Goal: Task Accomplishment & Management: Complete application form

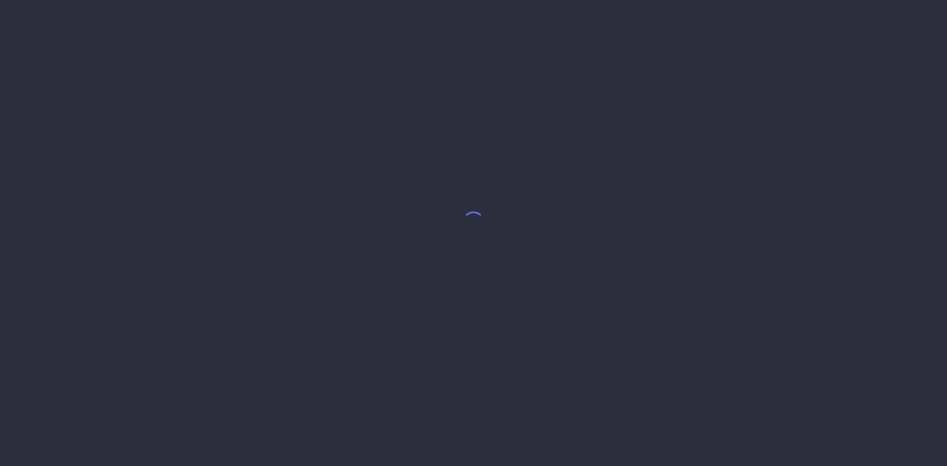
select select "8"
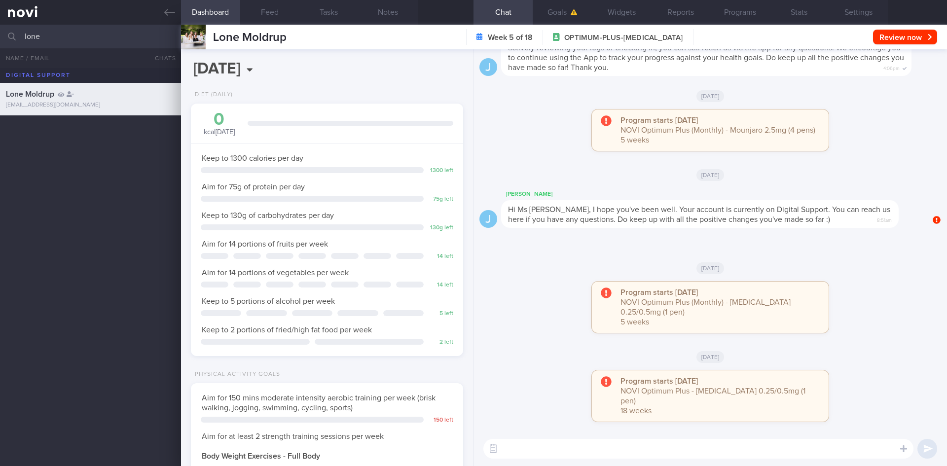
scroll to position [138, 248]
click at [533, 102] on div "[DATE]" at bounding box center [711, 96] width 462 height 28
click at [132, 43] on input "lone" at bounding box center [473, 37] width 947 height 24
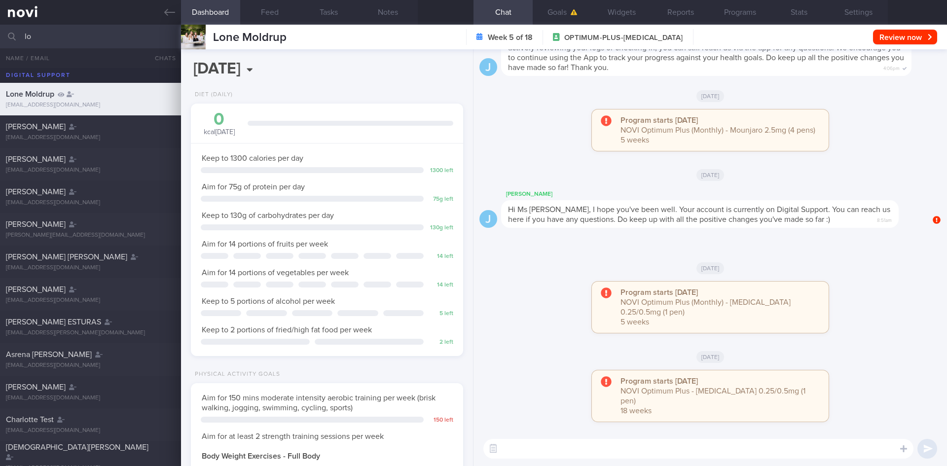
type input "l"
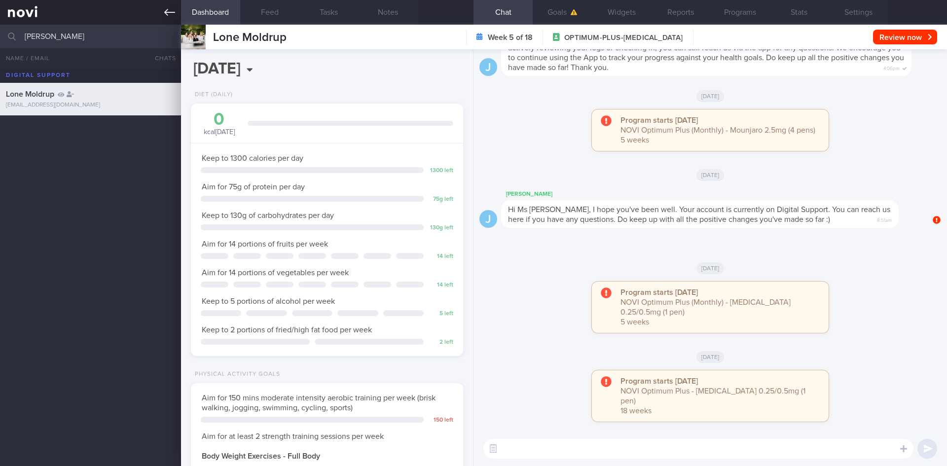
type input "[PERSON_NAME]"
drag, startPoint x: 65, startPoint y: 39, endPoint x: 2, endPoint y: 31, distance: 62.7
click at [2, 31] on div "[PERSON_NAME] All active patients Assigned patients All active patients Archive…" at bounding box center [473, 37] width 947 height 24
type input "[PERSON_NAME]"
drag, startPoint x: 57, startPoint y: 41, endPoint x: 14, endPoint y: 34, distance: 43.1
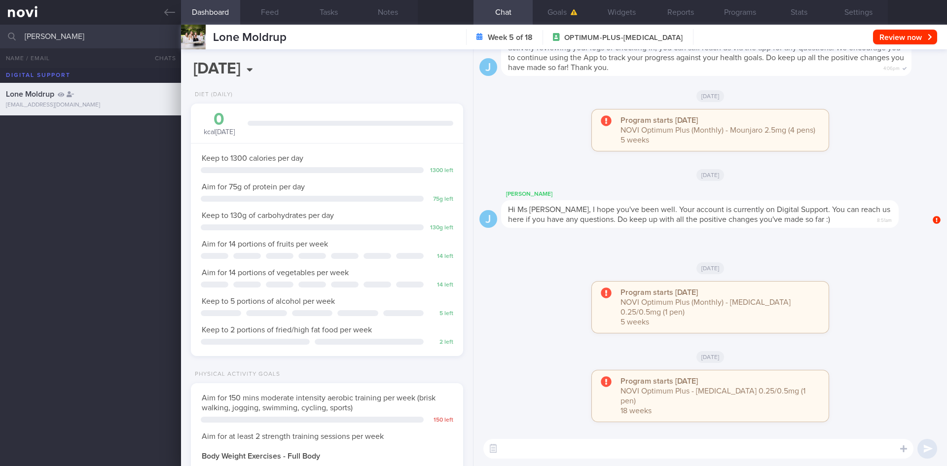
click at [14, 34] on div "[PERSON_NAME] All active patients Assigned patients All active patients Archive…" at bounding box center [473, 37] width 947 height 24
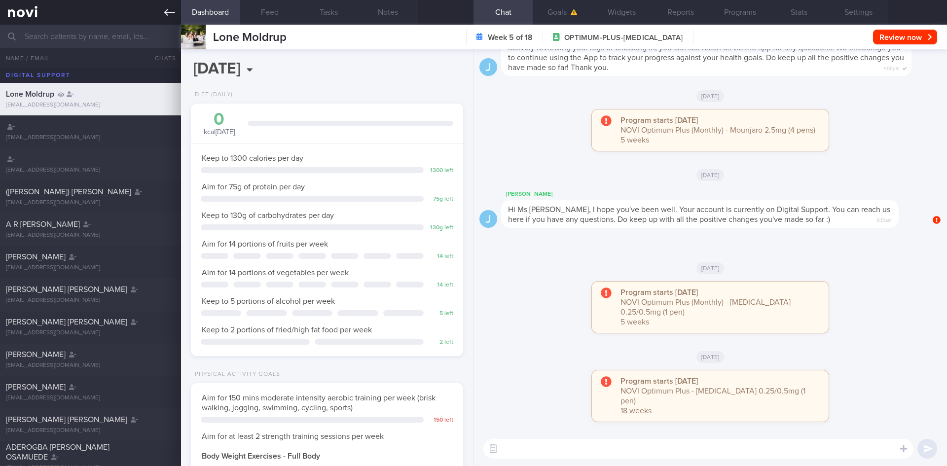
click at [172, 9] on icon at bounding box center [169, 12] width 11 height 11
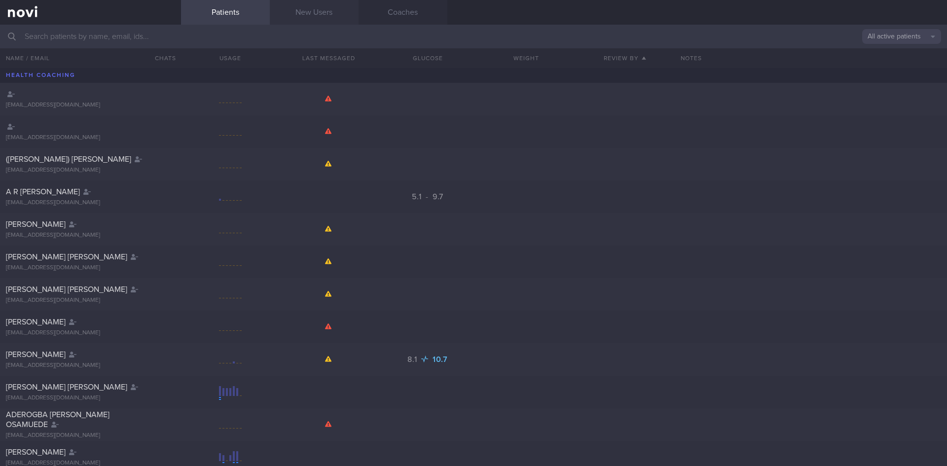
click at [322, 22] on link "New Users" at bounding box center [314, 12] width 89 height 25
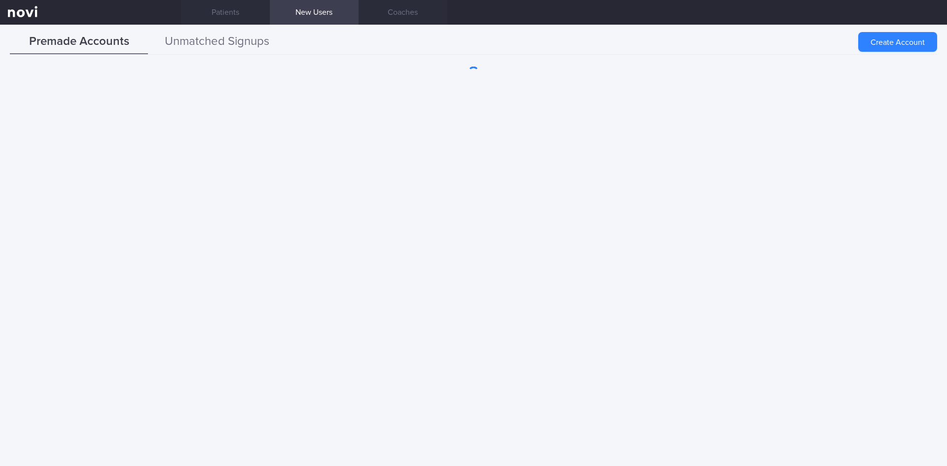
click at [222, 41] on button "Unmatched Signups" at bounding box center [217, 42] width 138 height 25
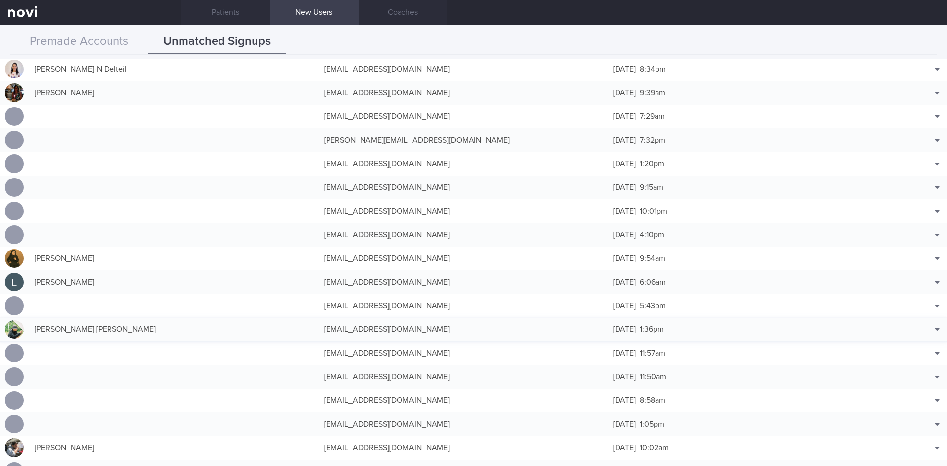
scroll to position [543, 0]
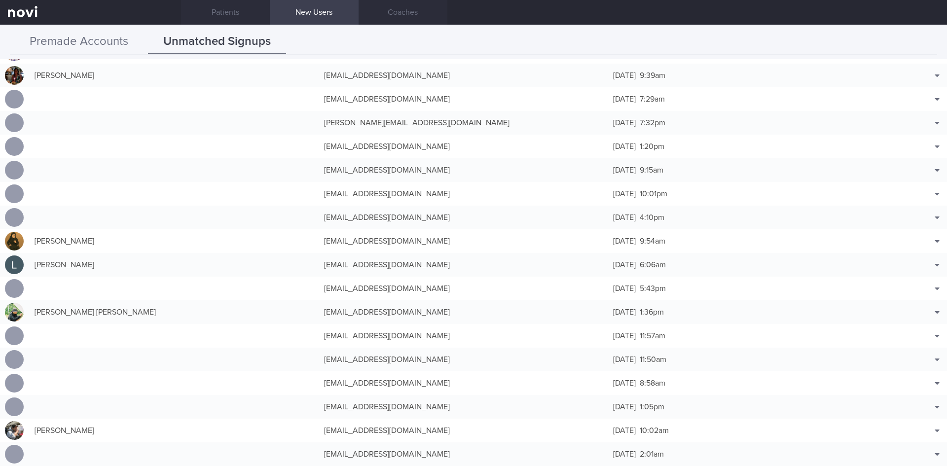
click at [85, 39] on button "Premade Accounts" at bounding box center [79, 42] width 138 height 25
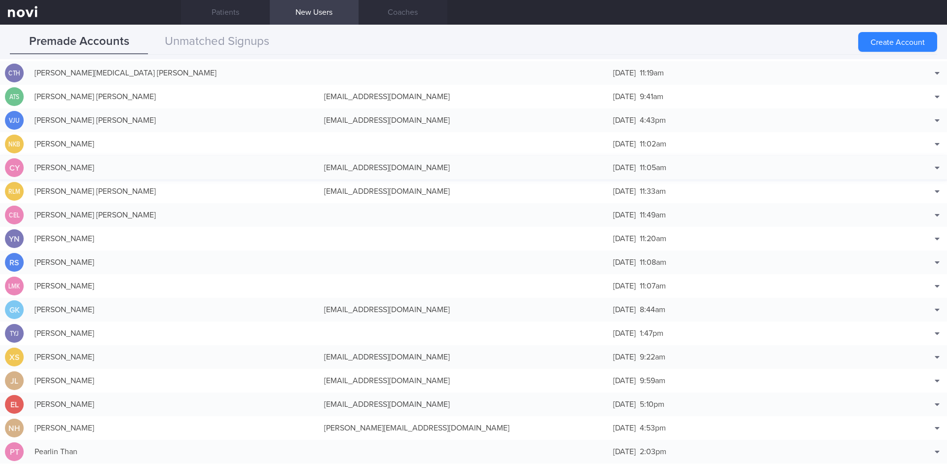
scroll to position [99, 0]
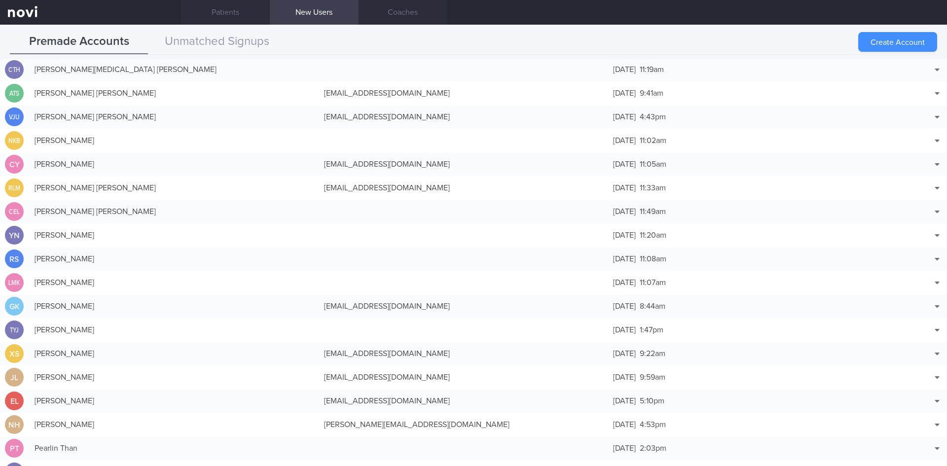
click at [886, 40] on button "Create Account" at bounding box center [898, 42] width 79 height 20
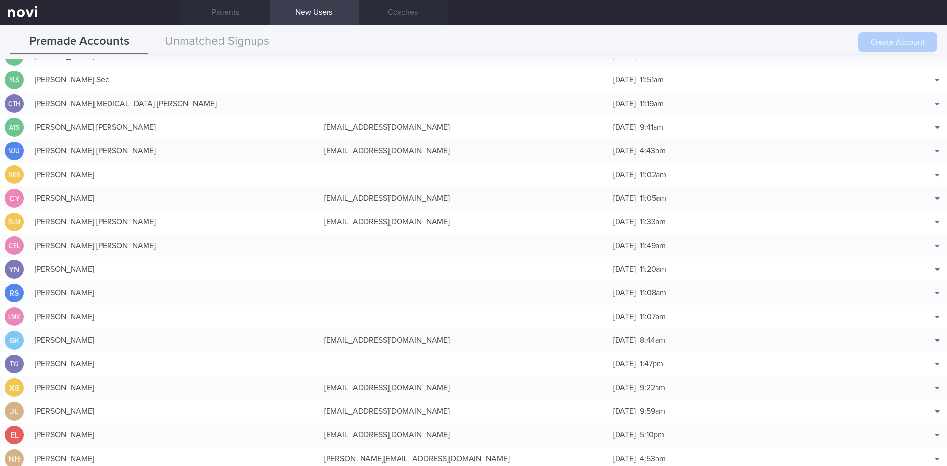
scroll to position [0, 0]
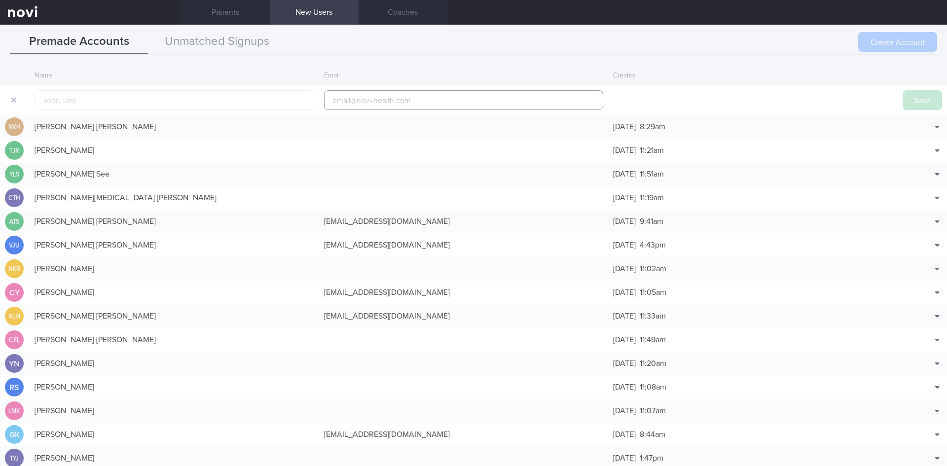
click at [367, 103] on input "email" at bounding box center [464, 100] width 280 height 20
click at [210, 98] on input "text" at bounding box center [175, 100] width 280 height 20
paste input "[PERSON_NAME], [PERSON_NAME]"
type input "[PERSON_NAME], [PERSON_NAME]"
click at [371, 102] on input "email" at bounding box center [464, 100] width 280 height 20
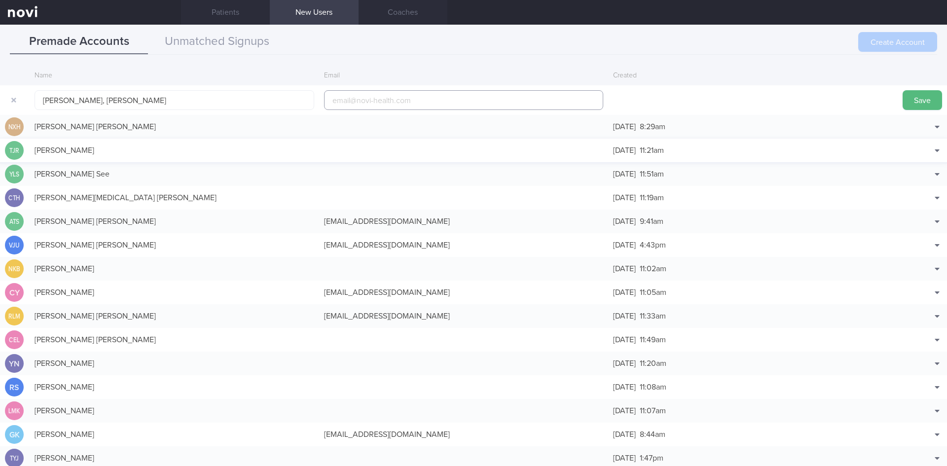
paste input "[EMAIL_ADDRESS][DOMAIN_NAME]"
click at [377, 97] on input "[EMAIL_ADDRESS][DOMAIN_NAME]" at bounding box center [464, 100] width 280 height 20
type input "[EMAIL_ADDRESS][DOMAIN_NAME]"
click at [910, 97] on button "Save" at bounding box center [922, 100] width 39 height 20
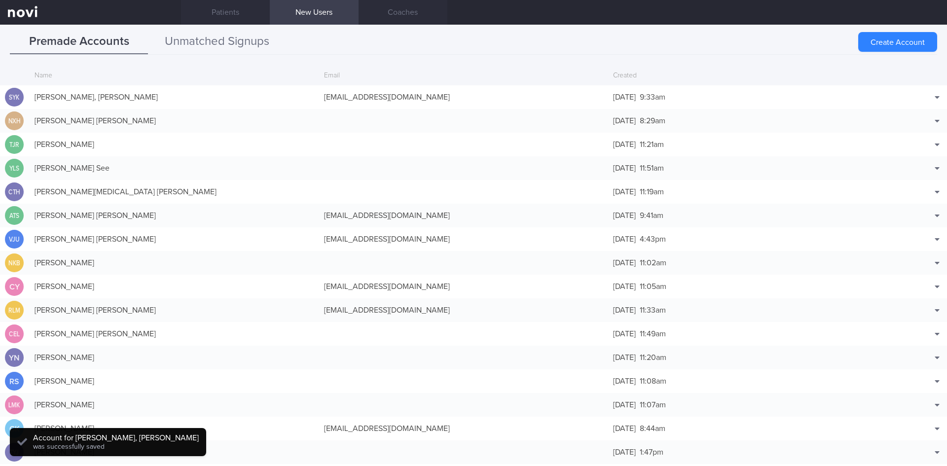
click at [218, 44] on button "Unmatched Signups" at bounding box center [217, 42] width 138 height 25
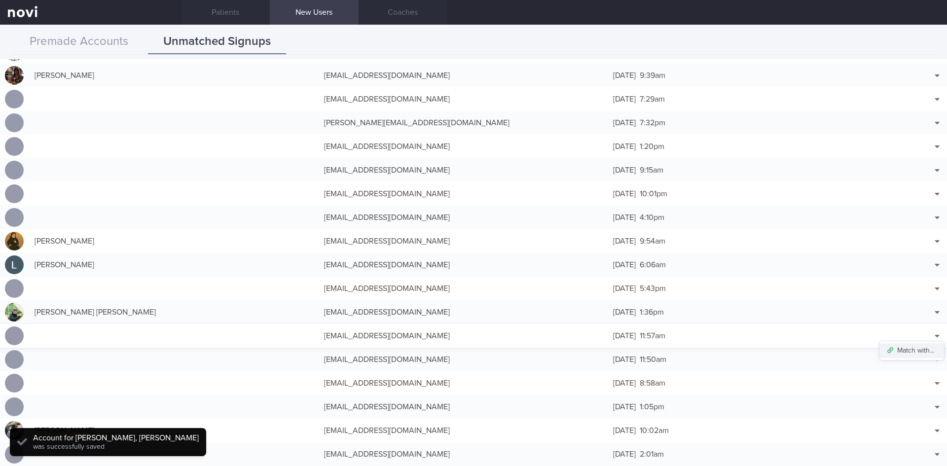
click at [915, 345] on button "Match with..." at bounding box center [912, 350] width 65 height 15
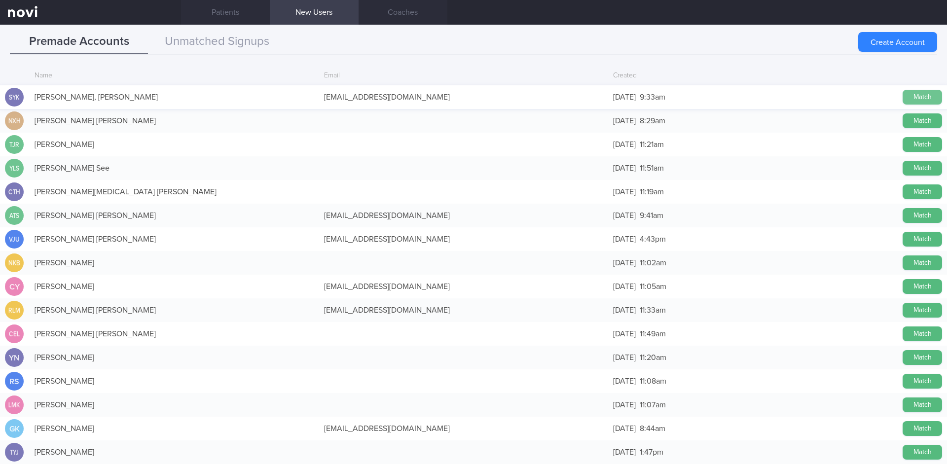
click at [903, 97] on button "Match" at bounding box center [922, 97] width 39 height 15
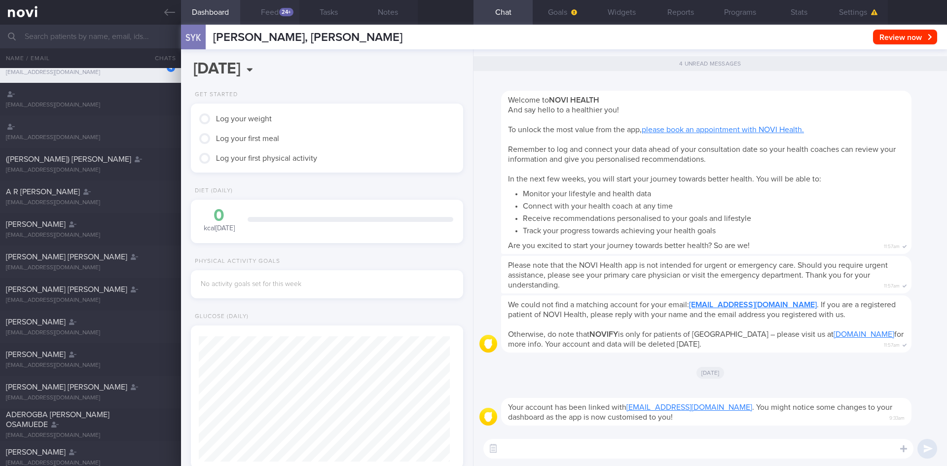
click at [263, 16] on button "Feed 24+" at bounding box center [269, 12] width 59 height 25
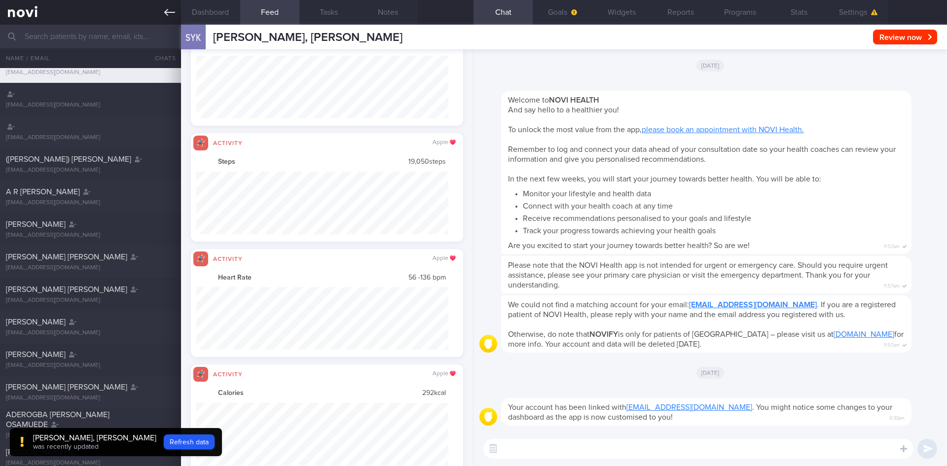
click at [159, 13] on link at bounding box center [90, 12] width 181 height 25
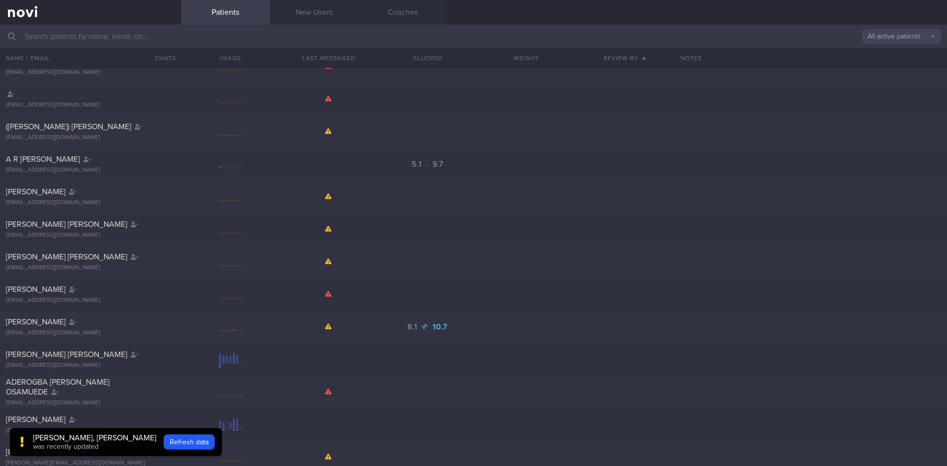
click at [127, 35] on input "text" at bounding box center [473, 37] width 947 height 24
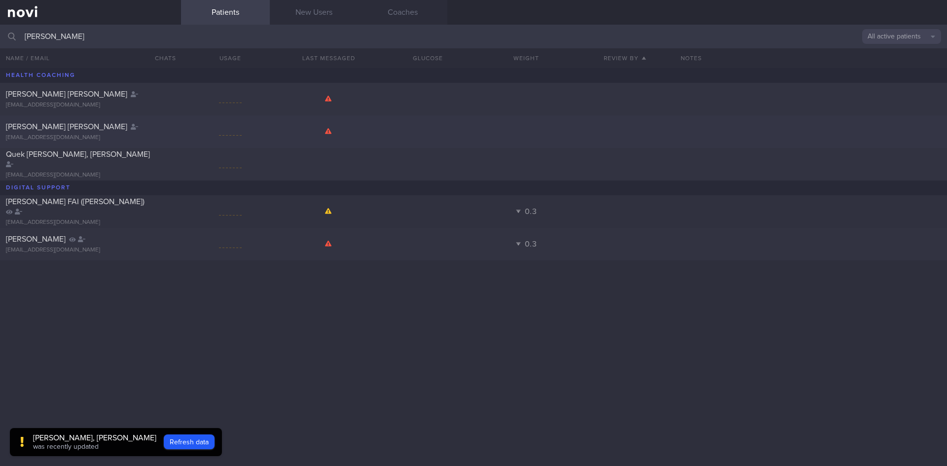
type input "[PERSON_NAME]"
click at [154, 131] on div "[PERSON_NAME] [PERSON_NAME]" at bounding box center [89, 127] width 167 height 10
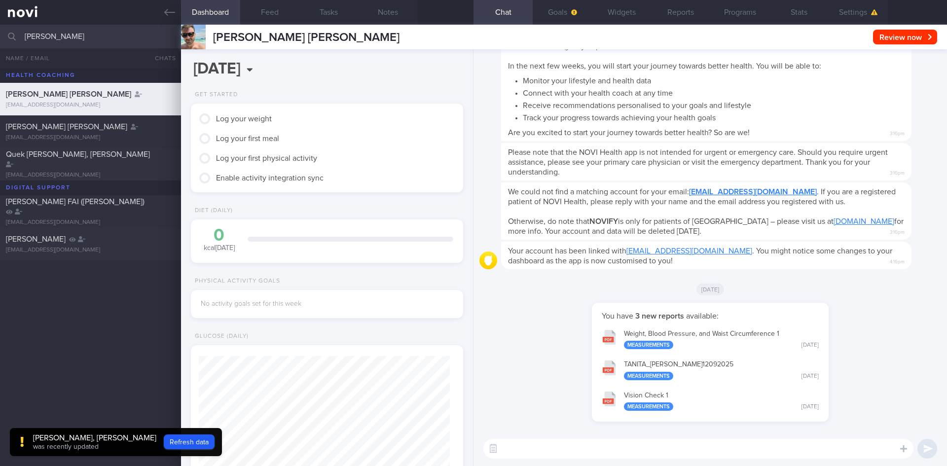
scroll to position [0, 0]
click at [268, 11] on button "Feed" at bounding box center [269, 12] width 59 height 25
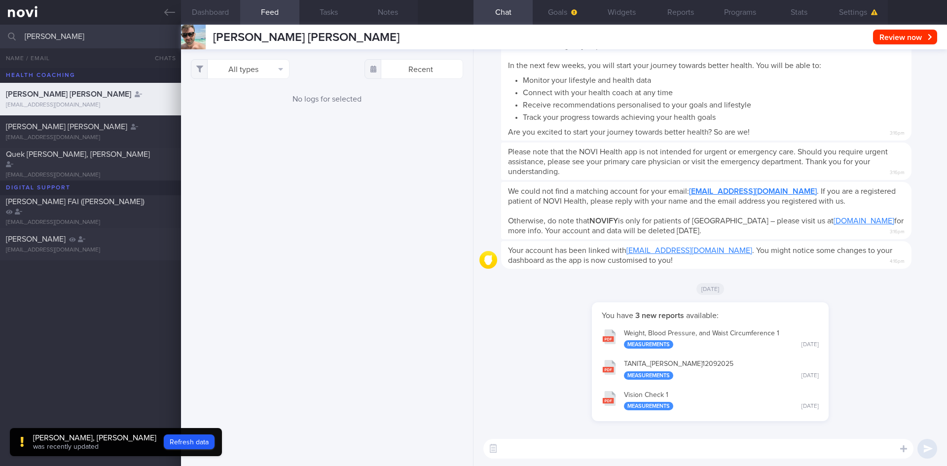
click at [219, 8] on button "Dashboard" at bounding box center [210, 12] width 59 height 25
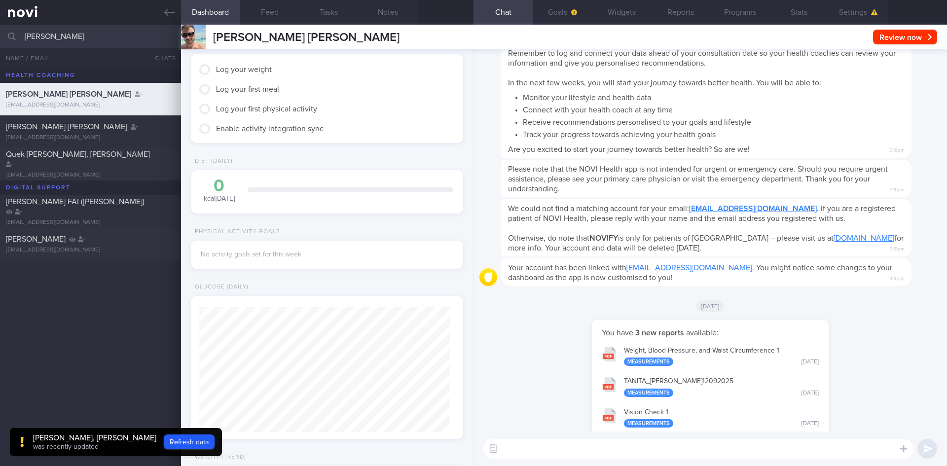
scroll to position [0, 0]
